Goal: Use online tool/utility: Utilize a website feature to perform a specific function

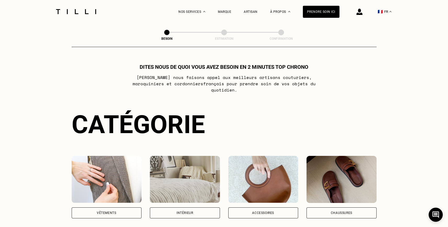
scroll to position [72, 0]
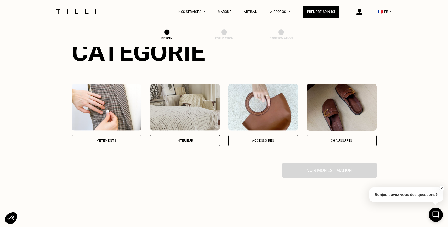
click at [124, 135] on div "Vêtements" at bounding box center [107, 140] width 70 height 11
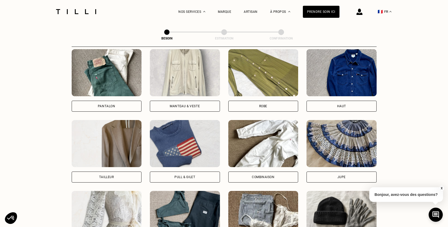
scroll to position [260, 0]
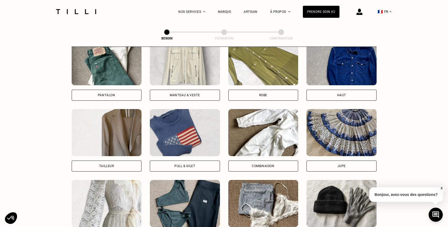
click at [118, 90] on div "Pantalon" at bounding box center [107, 95] width 70 height 11
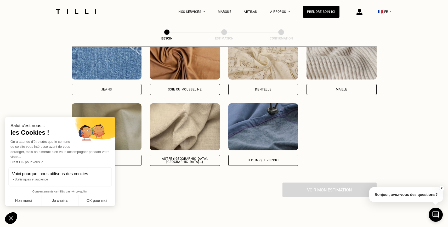
scroll to position [605, 0]
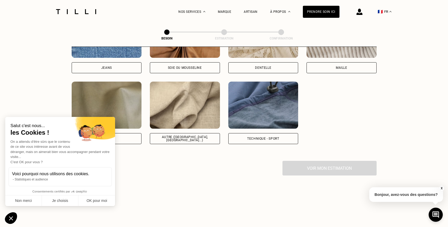
click at [330, 62] on div "Maille" at bounding box center [341, 67] width 70 height 11
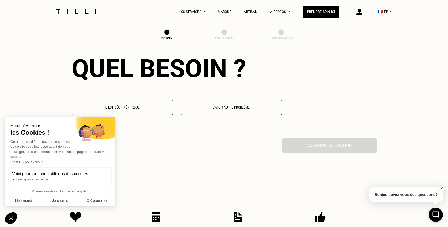
scroll to position [729, 0]
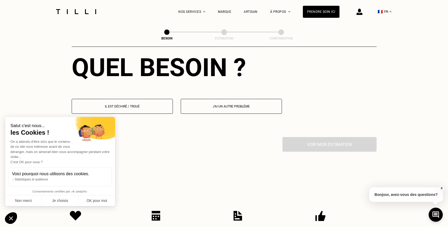
click at [266, 105] on p "J‘ai un autre problème" at bounding box center [231, 107] width 95 height 4
select select "FR"
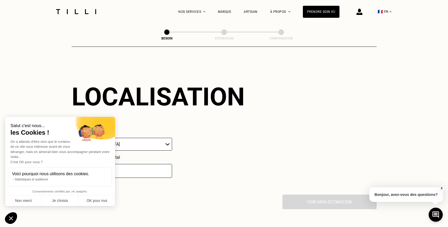
scroll to position [802, 0]
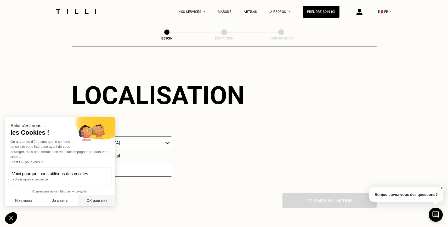
click at [99, 197] on button "OK pour moi" at bounding box center [96, 200] width 37 height 11
checkbox input "true"
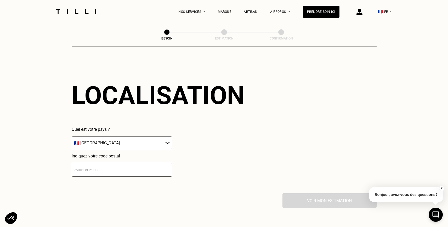
click at [126, 164] on input "number" at bounding box center [122, 170] width 100 height 14
type input "75009"
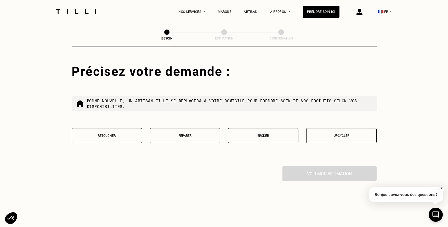
scroll to position [931, 0]
click at [128, 134] on p "Retoucher" at bounding box center [107, 136] width 65 height 4
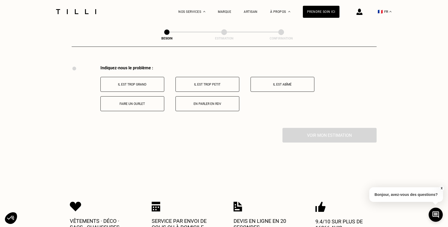
scroll to position [1034, 0]
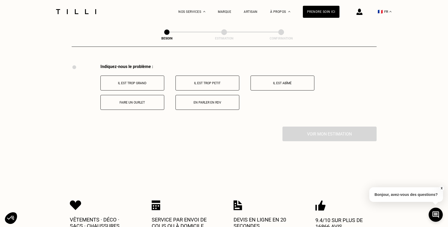
click at [147, 101] on p "Faire un ourlet" at bounding box center [132, 103] width 58 height 4
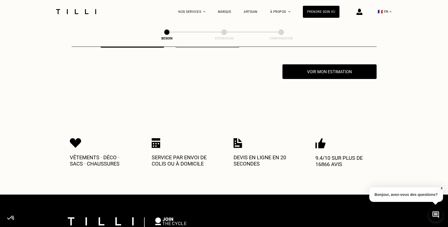
scroll to position [1096, 0]
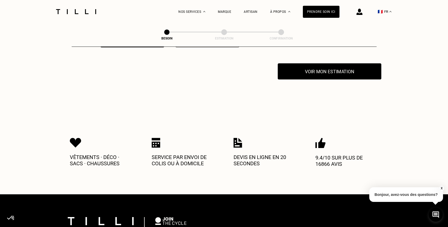
click at [302, 67] on button "Voir mon estimation" at bounding box center [330, 71] width 104 height 16
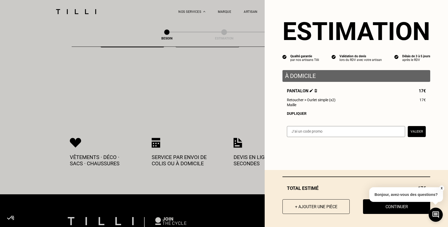
click at [314, 91] on img at bounding box center [315, 90] width 3 height 3
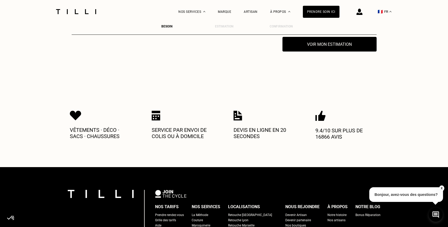
scroll to position [1124, 0]
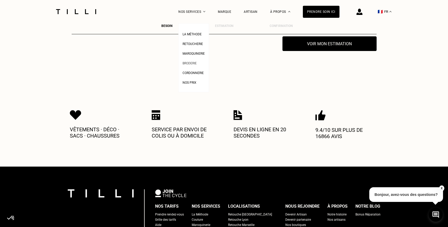
click at [192, 63] on span "Broderie" at bounding box center [189, 63] width 14 height 4
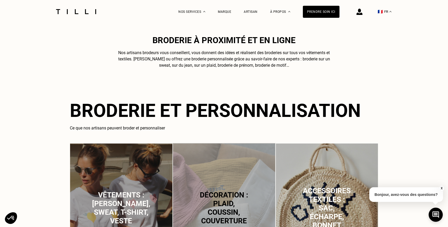
scroll to position [215, 0]
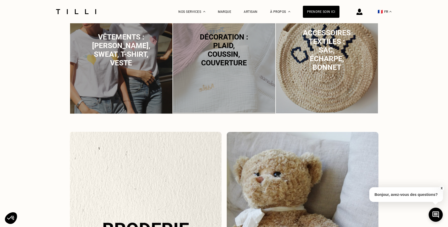
click at [114, 64] on span "Vêtements : [PERSON_NAME], sweat, t-shirt, veste" at bounding box center [121, 50] width 58 height 35
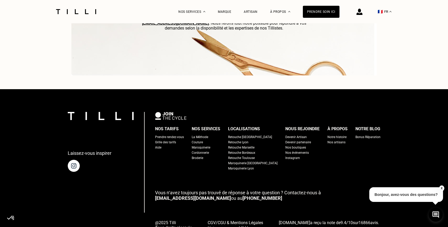
scroll to position [1570, 0]
